Goal: Task Accomplishment & Management: Use online tool/utility

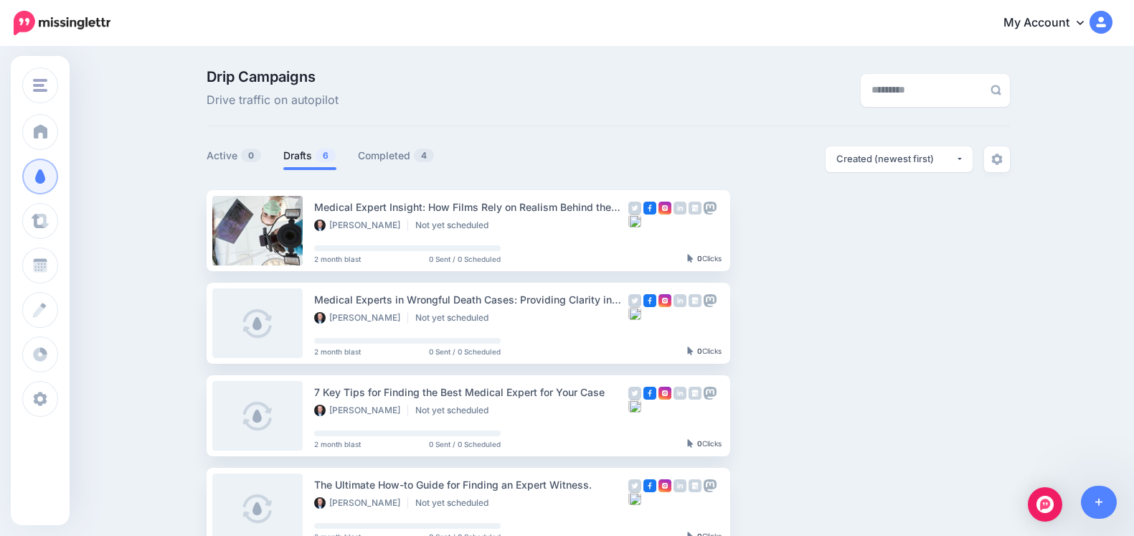
scroll to position [275, 0]
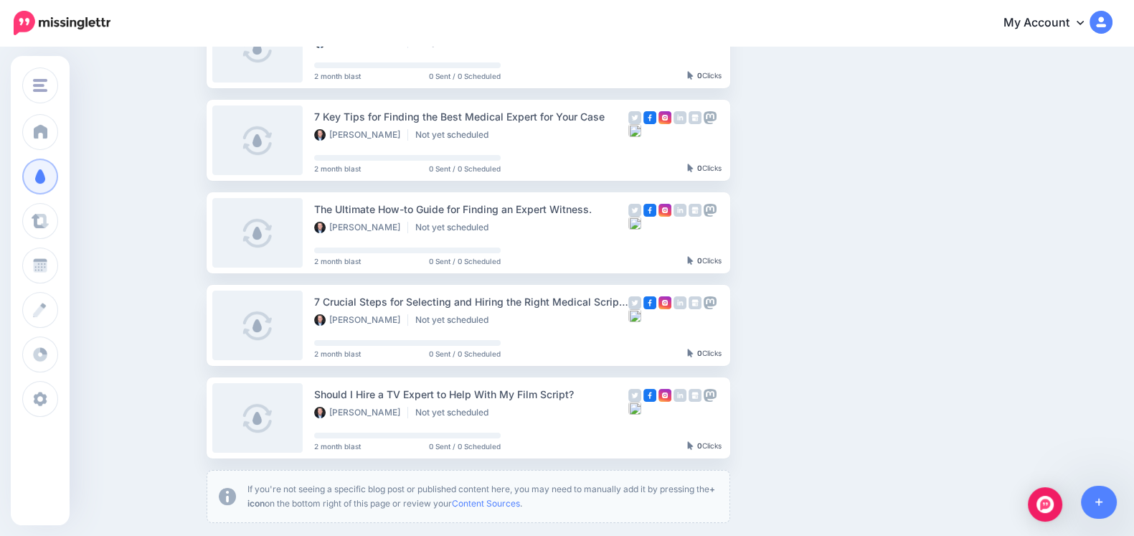
drag, startPoint x: 0, startPoint y: 0, endPoint x: 1044, endPoint y: 209, distance: 1064.6
click at [794, 143] on link "Setup Campaign" at bounding box center [789, 140] width 98 height 26
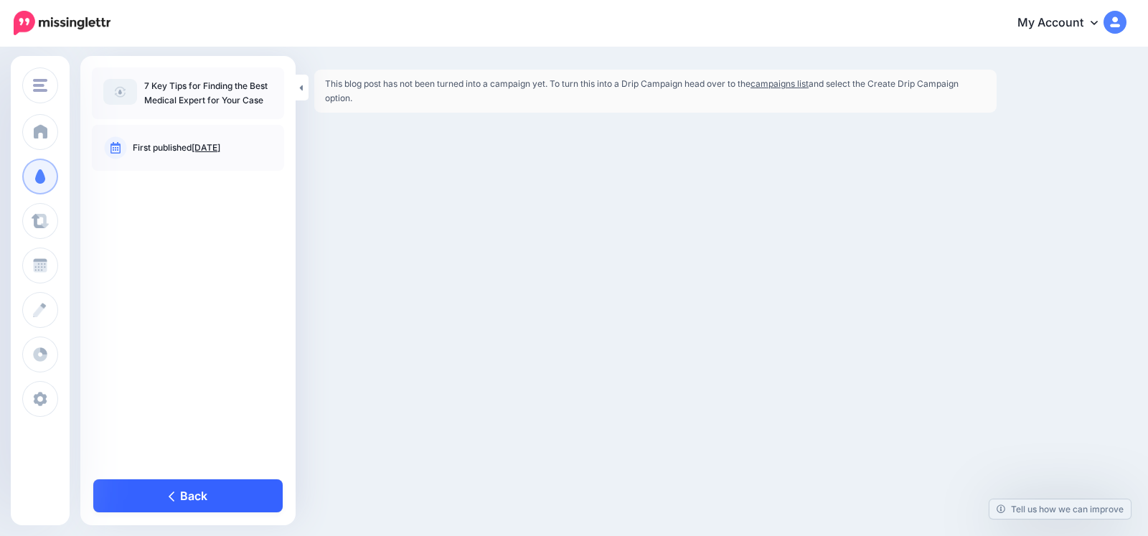
click at [170, 486] on link "Back" at bounding box center [187, 495] width 189 height 33
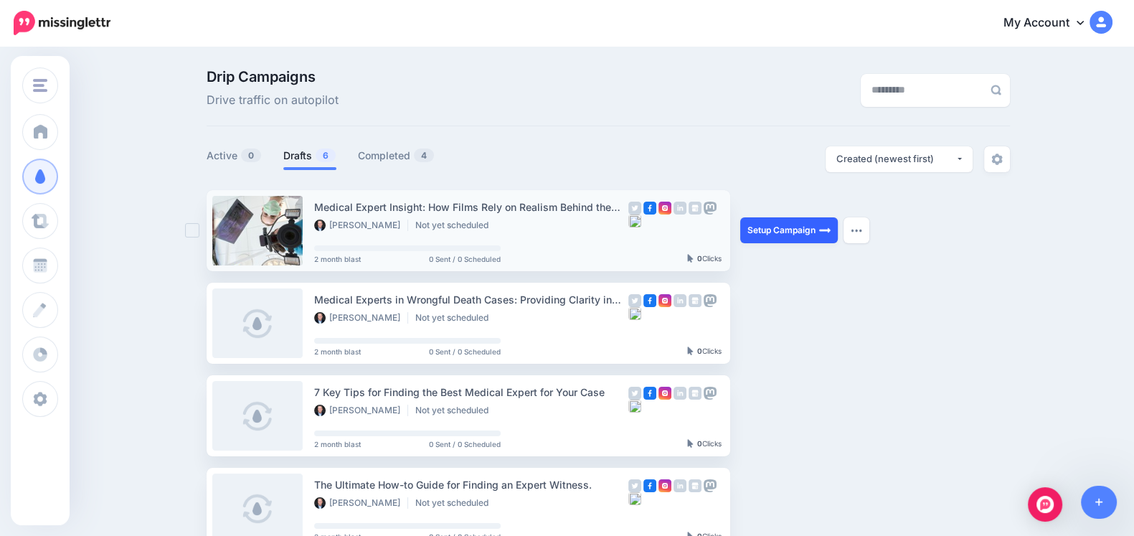
click at [809, 217] on link "Setup Campaign" at bounding box center [789, 230] width 98 height 26
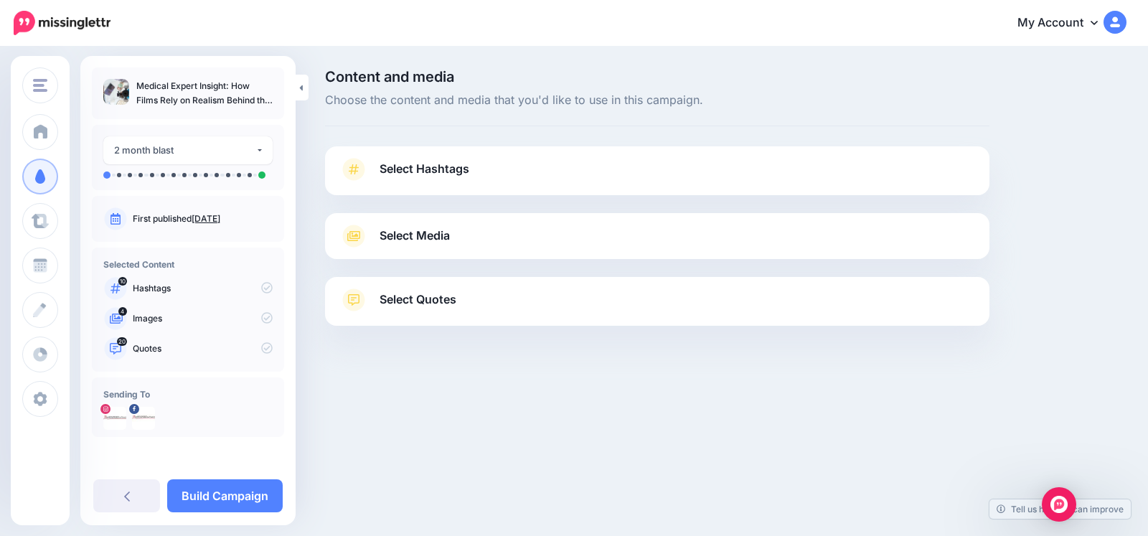
click at [482, 308] on link "Select Quotes" at bounding box center [657, 306] width 636 height 37
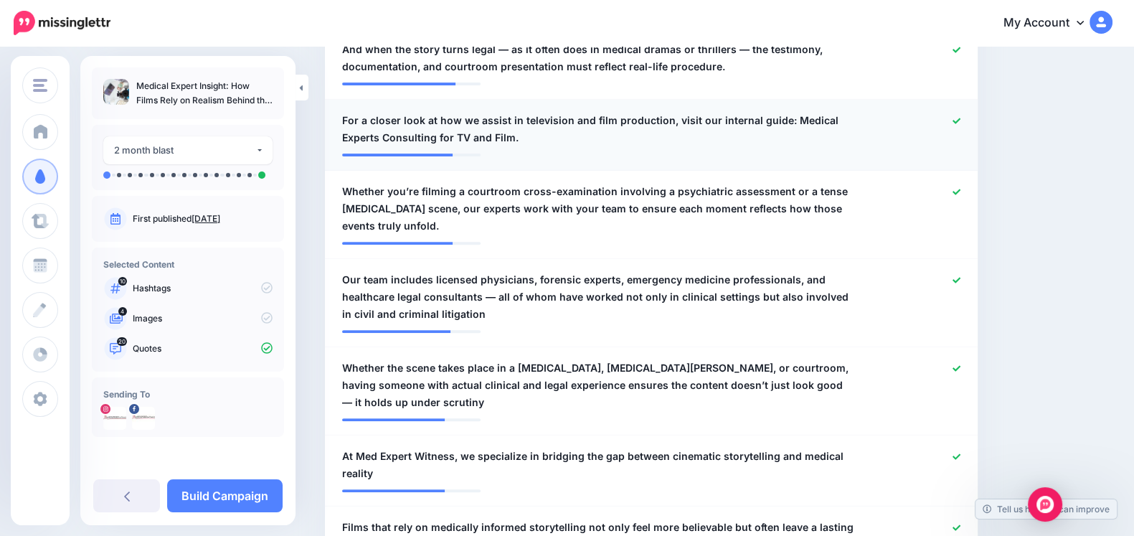
scroll to position [877, 0]
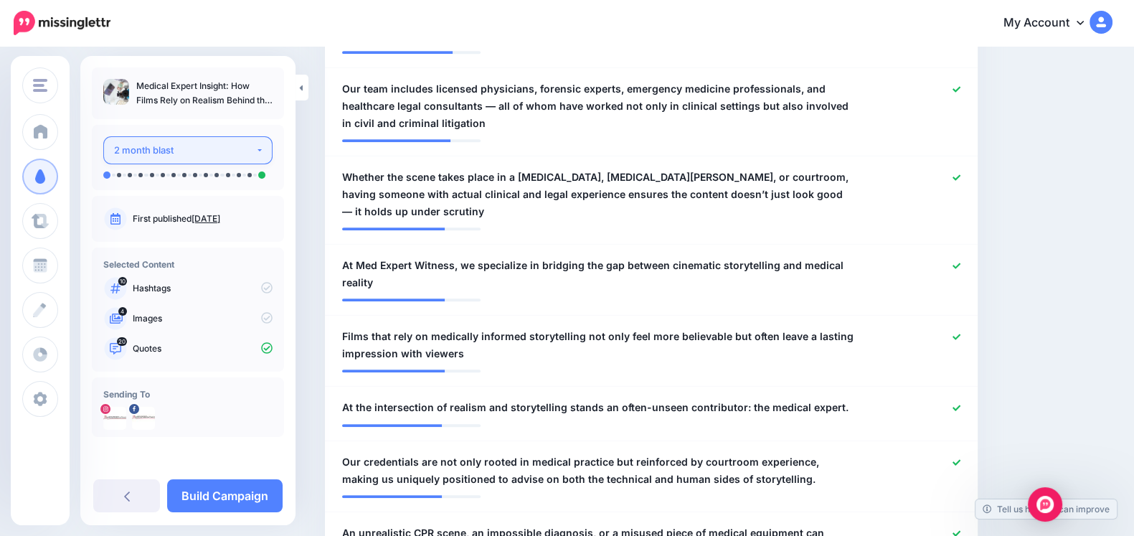
click at [262, 141] on button "2 month blast" at bounding box center [187, 150] width 169 height 28
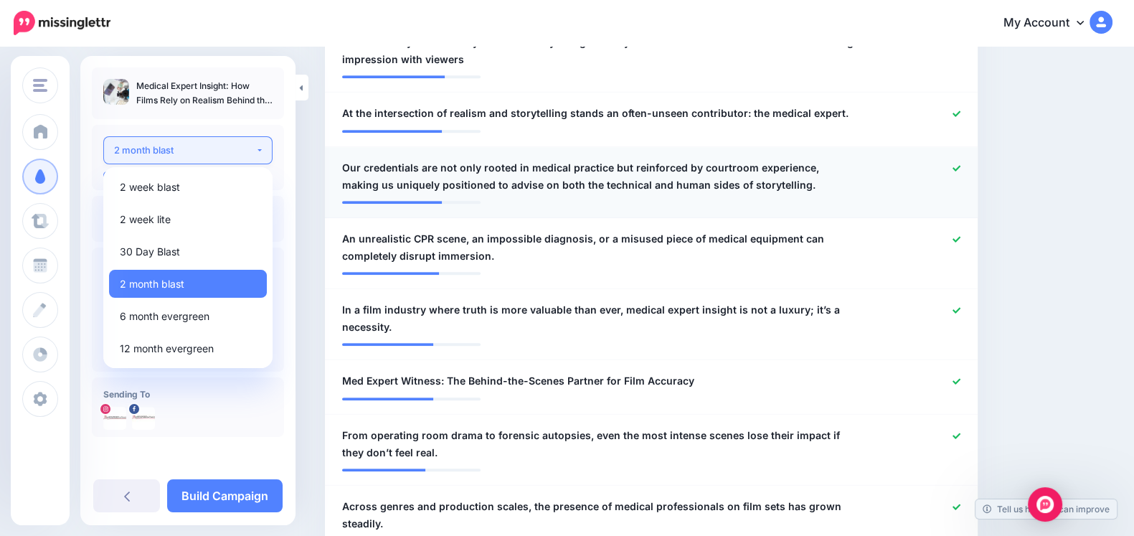
scroll to position [1325, 0]
